Goal: Check status: Check status

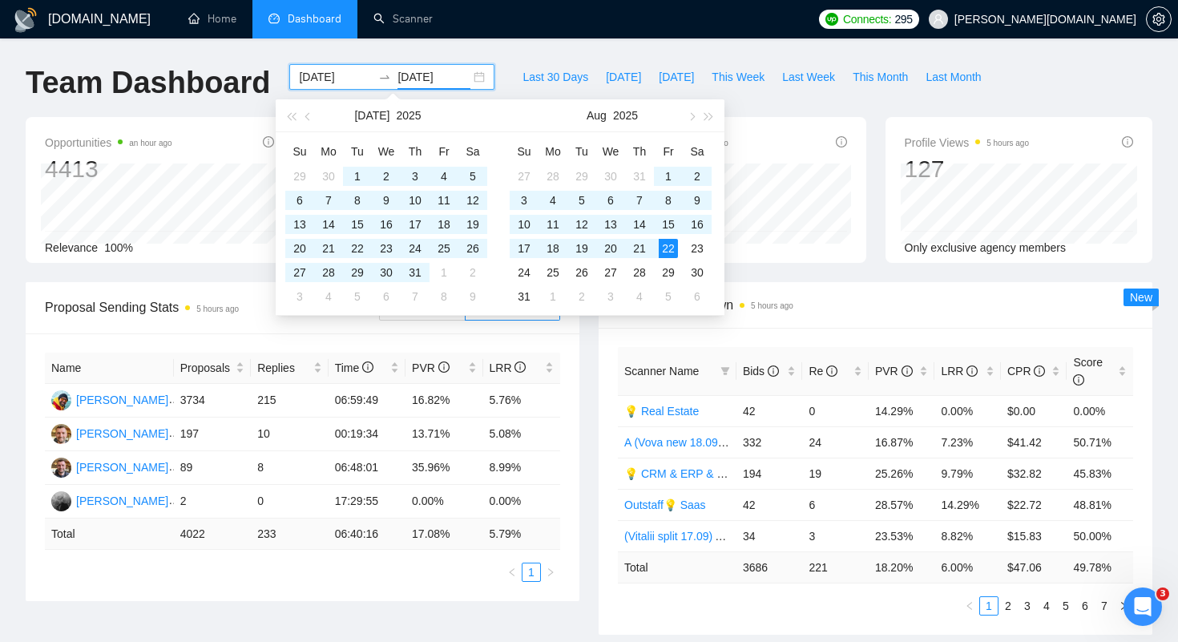
click at [312, 79] on input "[DATE]" at bounding box center [335, 77] width 73 height 18
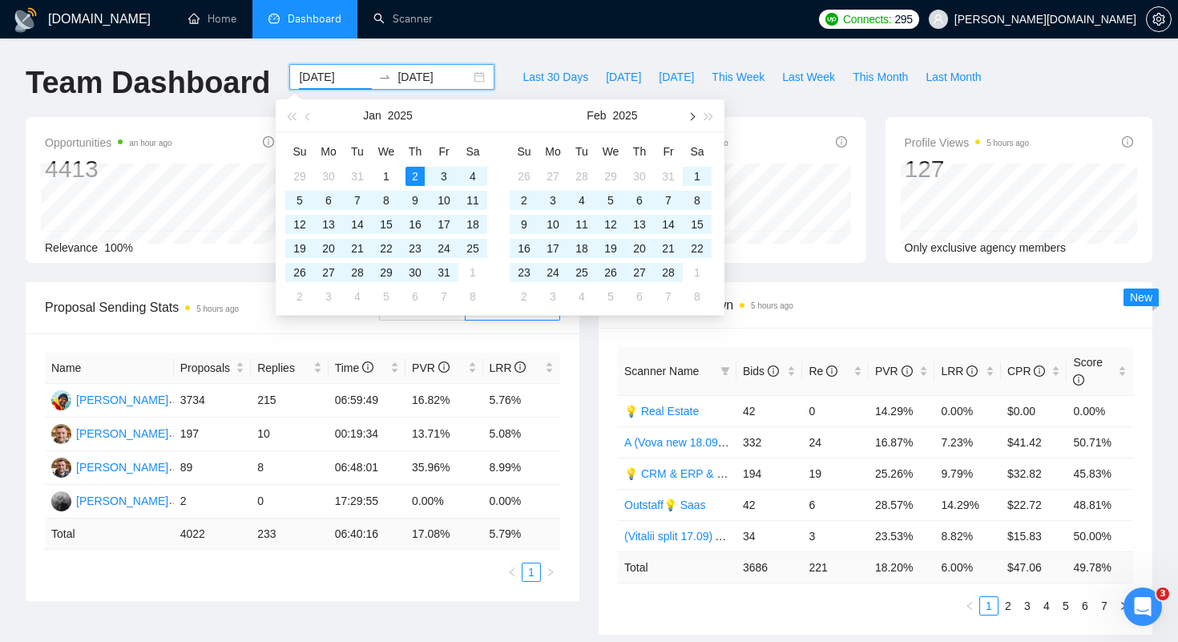
click at [693, 114] on button "button" at bounding box center [691, 115] width 18 height 32
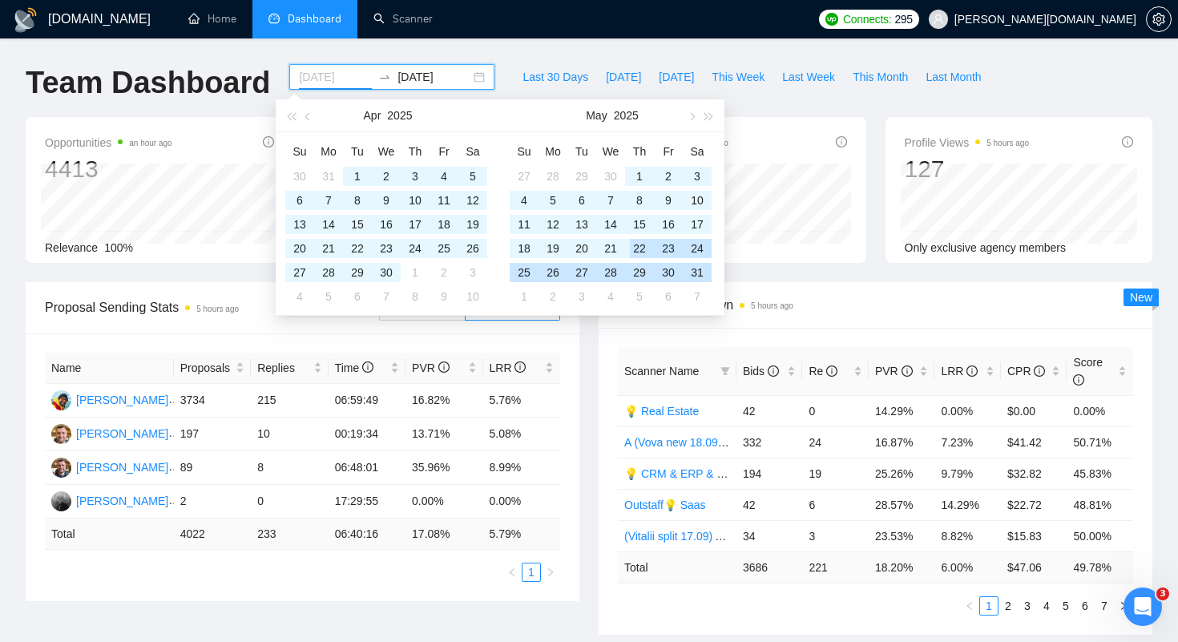
click at [640, 248] on div "22" at bounding box center [639, 248] width 19 height 19
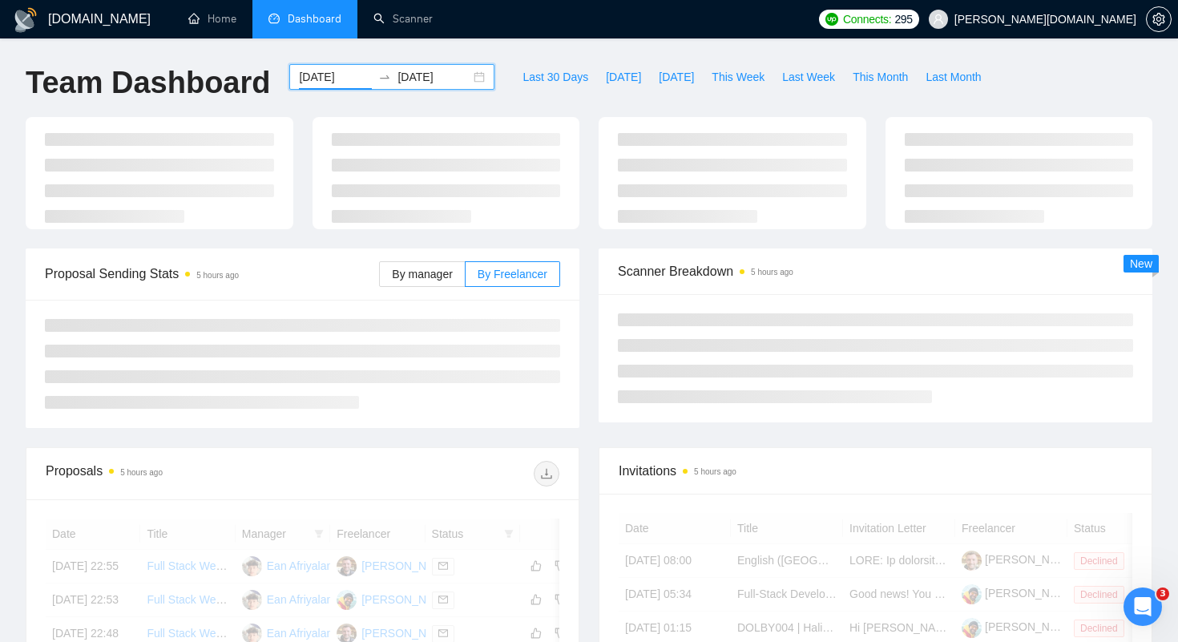
click at [337, 85] on input "[DATE]" at bounding box center [335, 77] width 73 height 18
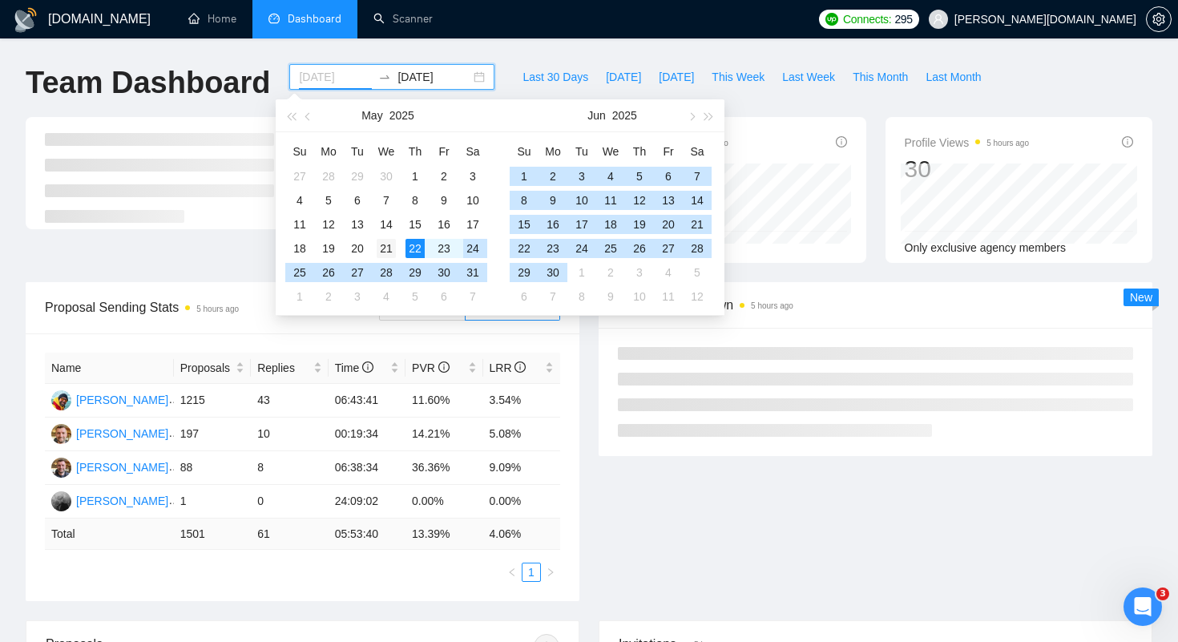
type input "[DATE]"
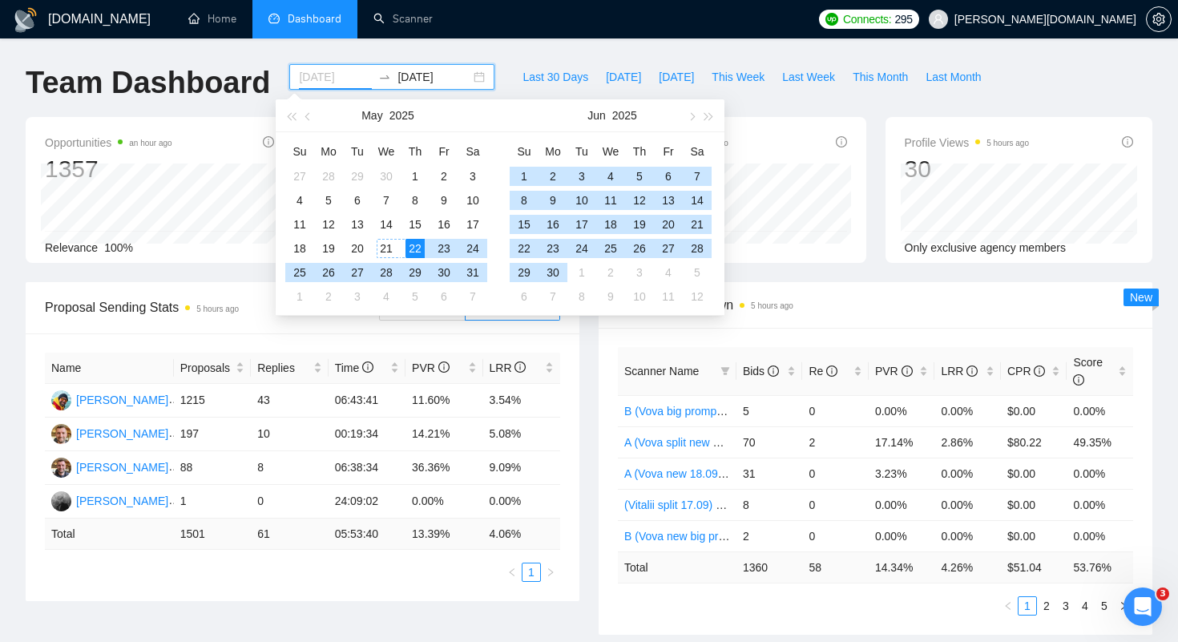
click at [383, 241] on div "21" at bounding box center [386, 248] width 19 height 19
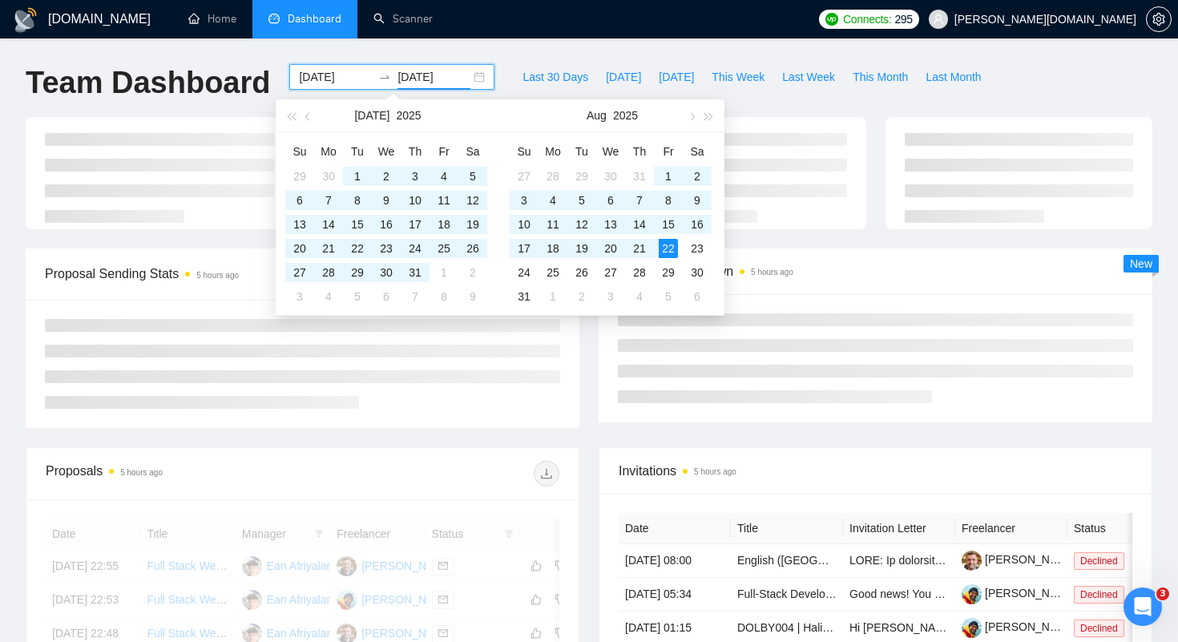
click at [494, 29] on ul "Home Dashboard Scanner" at bounding box center [489, 19] width 644 height 38
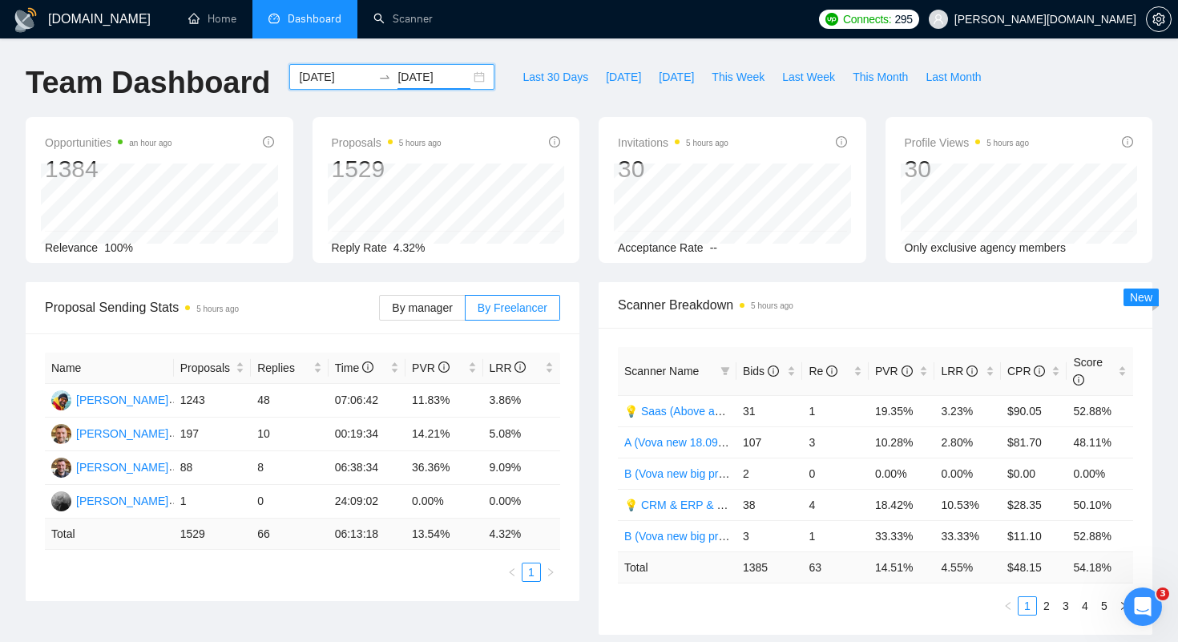
click at [413, 80] on input "[DATE]" at bounding box center [433, 77] width 73 height 18
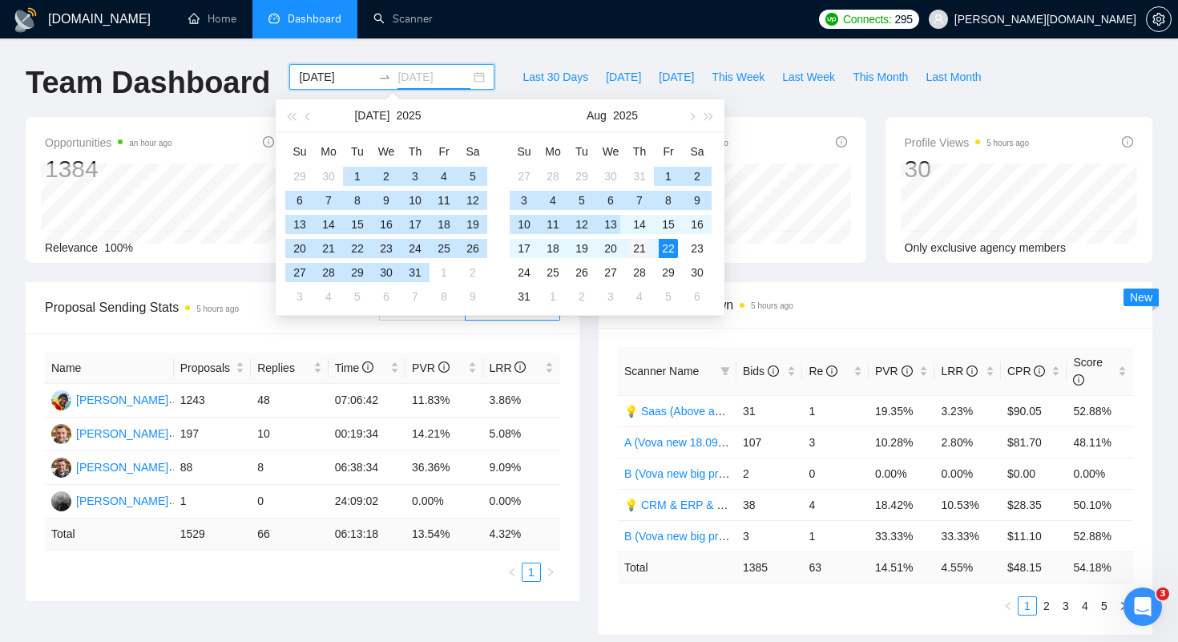
type input "[DATE]"
click at [643, 244] on div "21" at bounding box center [639, 248] width 19 height 19
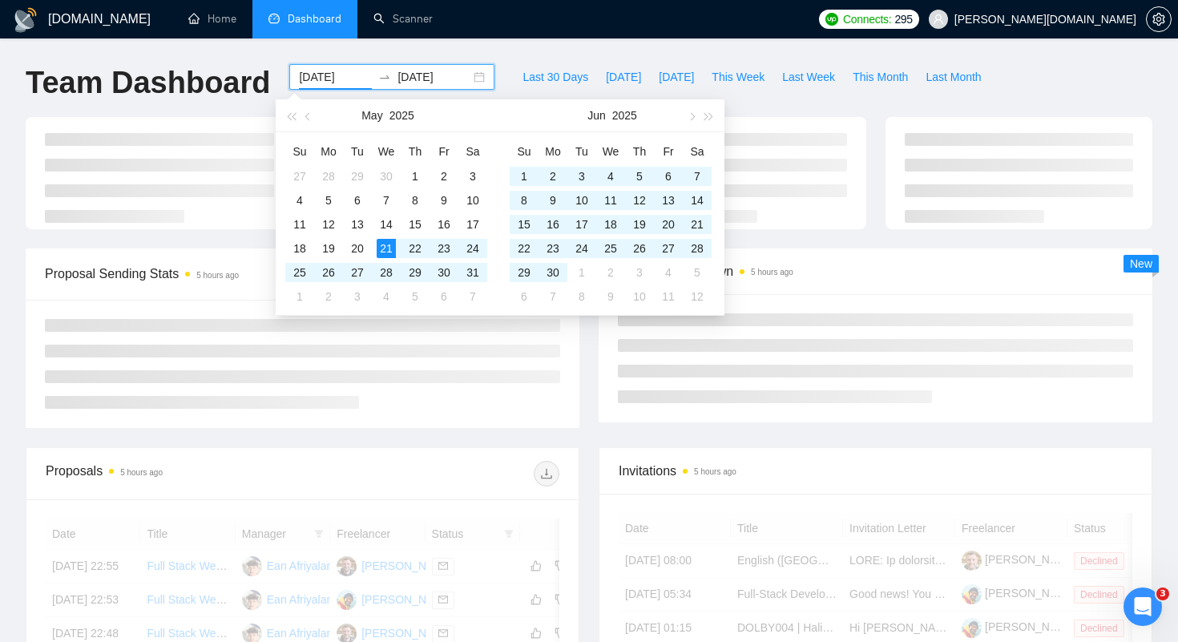
click at [499, 40] on div "[DOMAIN_NAME] Home Dashboard Scanner Connects: 295 [PERSON_NAME][DOMAIN_NAME] T…" at bounding box center [589, 540] width 1178 height 1081
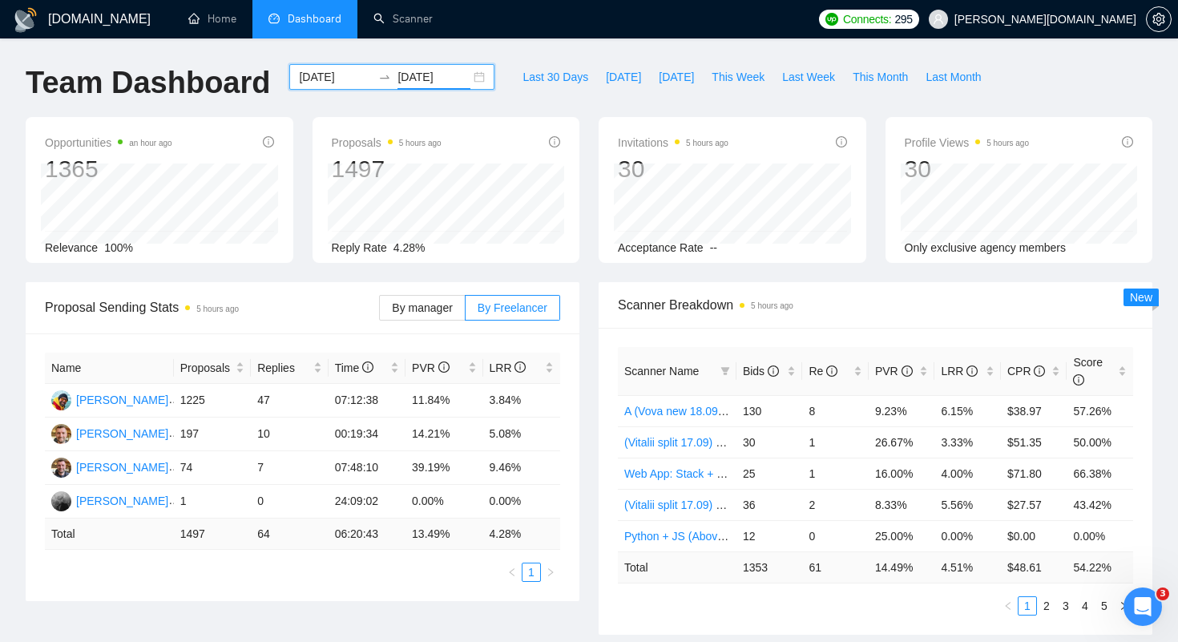
click at [421, 78] on input "[DATE]" at bounding box center [433, 77] width 73 height 18
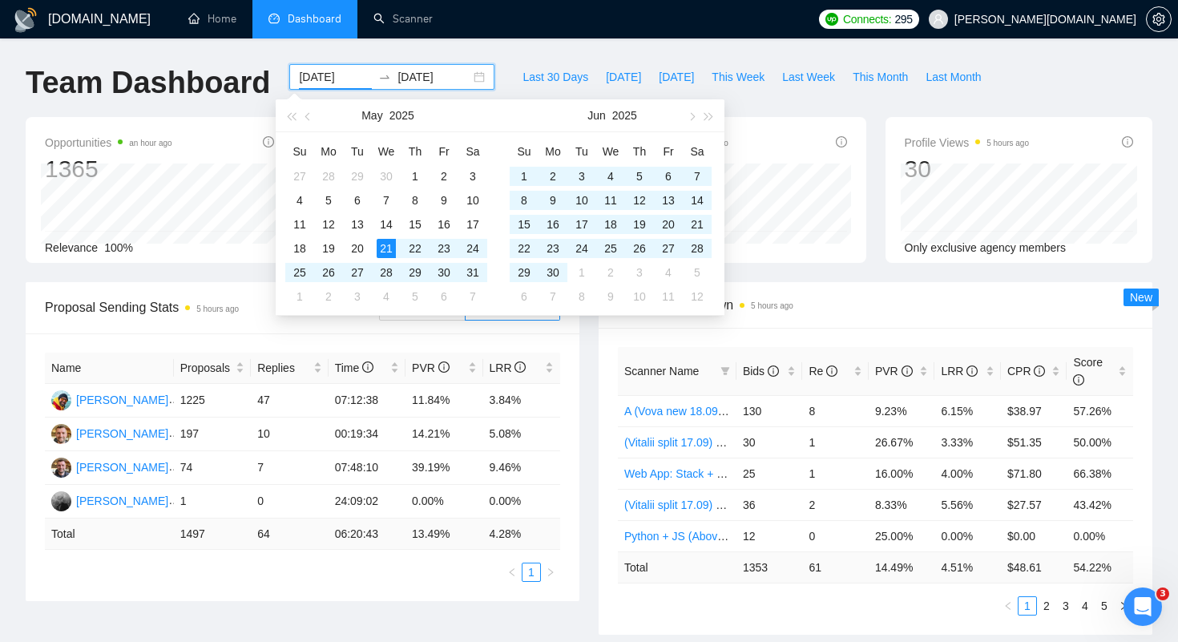
click at [321, 77] on input "[DATE]" at bounding box center [335, 77] width 73 height 18
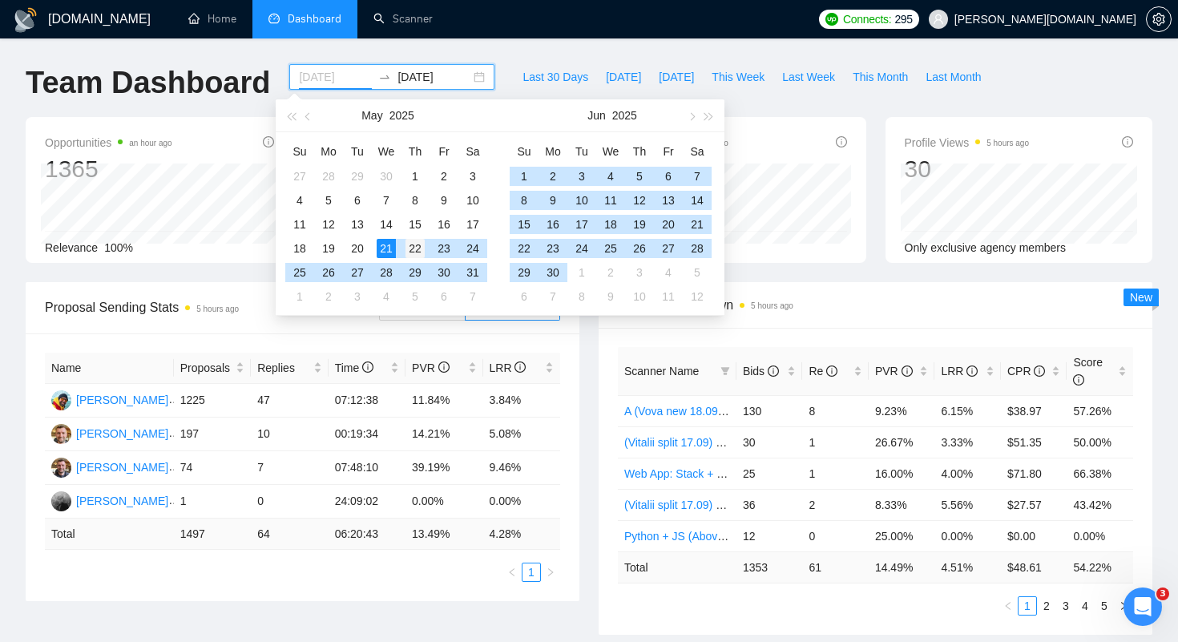
type input "[DATE]"
click at [413, 249] on div "22" at bounding box center [414, 248] width 19 height 19
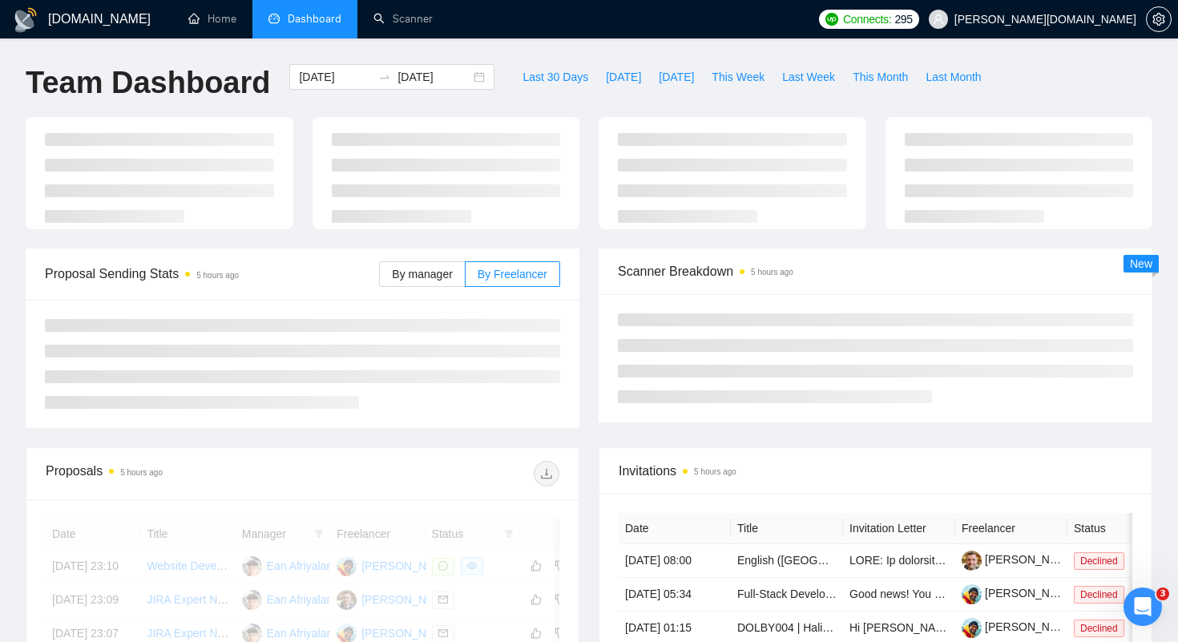
click at [508, 33] on ul "Home Dashboard Scanner" at bounding box center [489, 19] width 644 height 38
